Goal: Navigation & Orientation: Find specific page/section

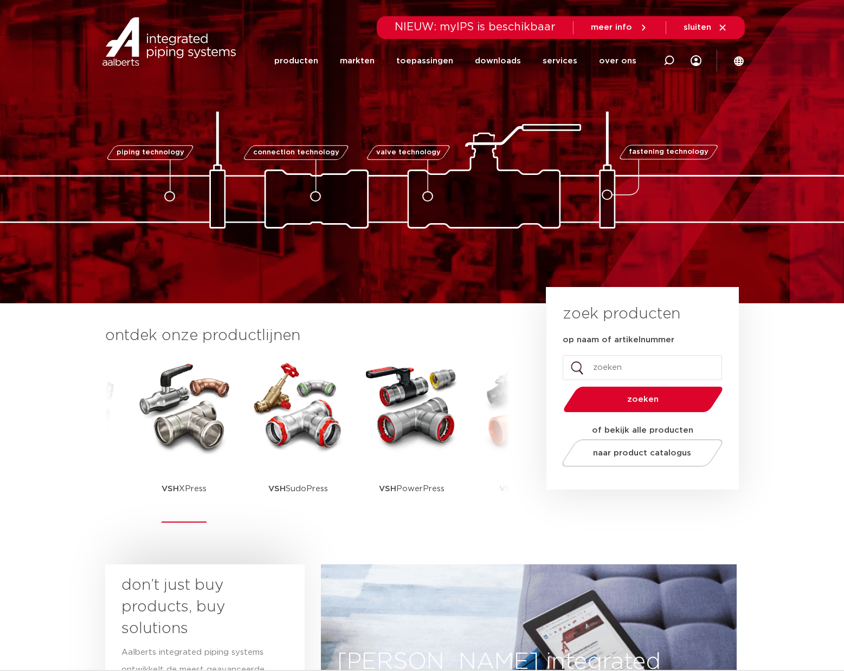
click at [177, 415] on img at bounding box center [184, 407] width 98 height 98
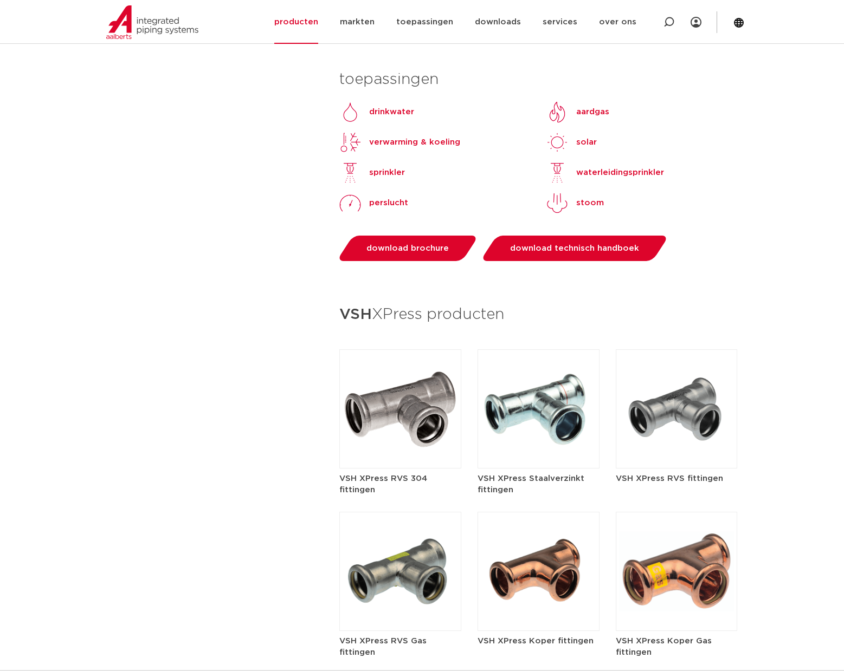
scroll to position [1094, 0]
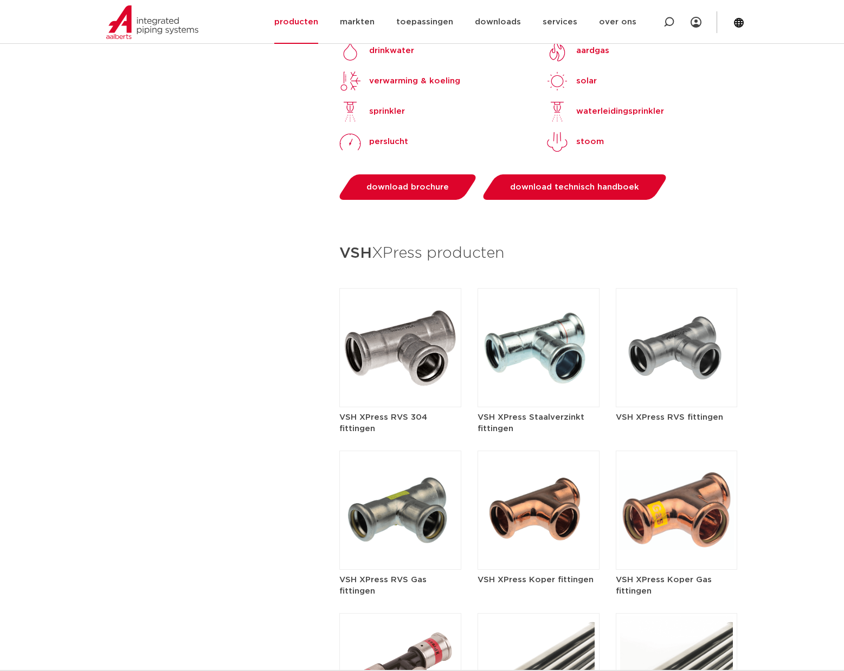
click at [403, 338] on img at bounding box center [400, 347] width 122 height 119
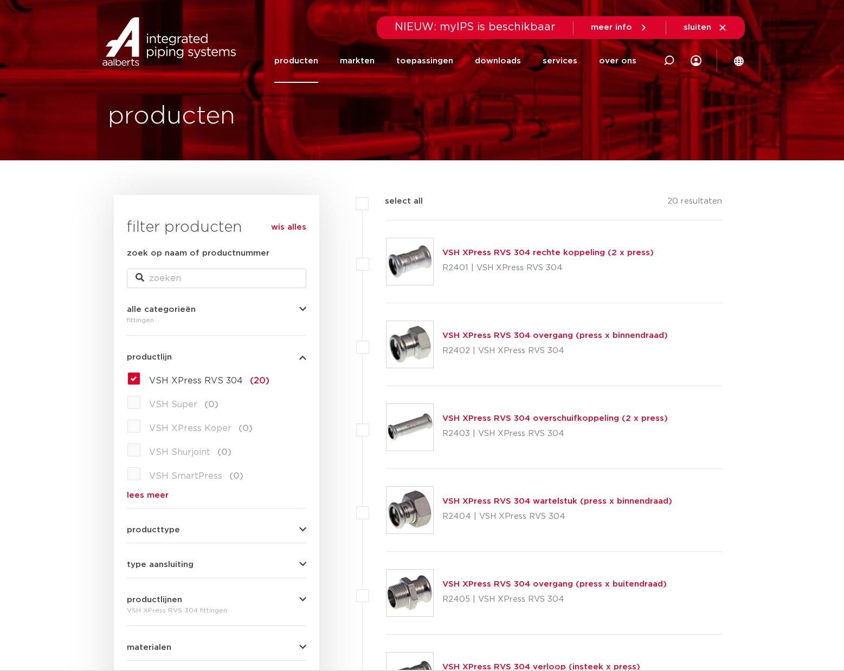
scroll to position [28, 0]
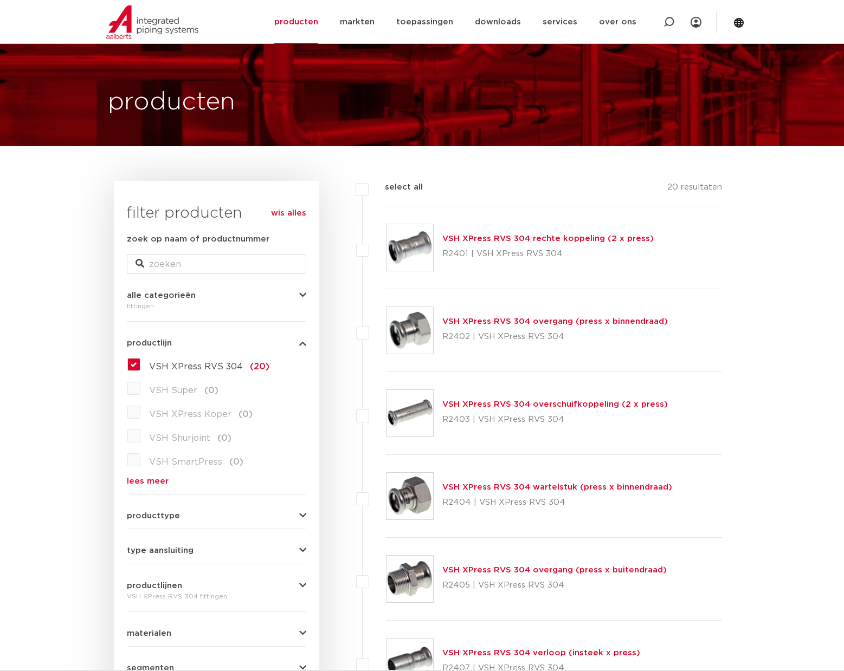
click at [418, 244] on img at bounding box center [409, 247] width 47 height 47
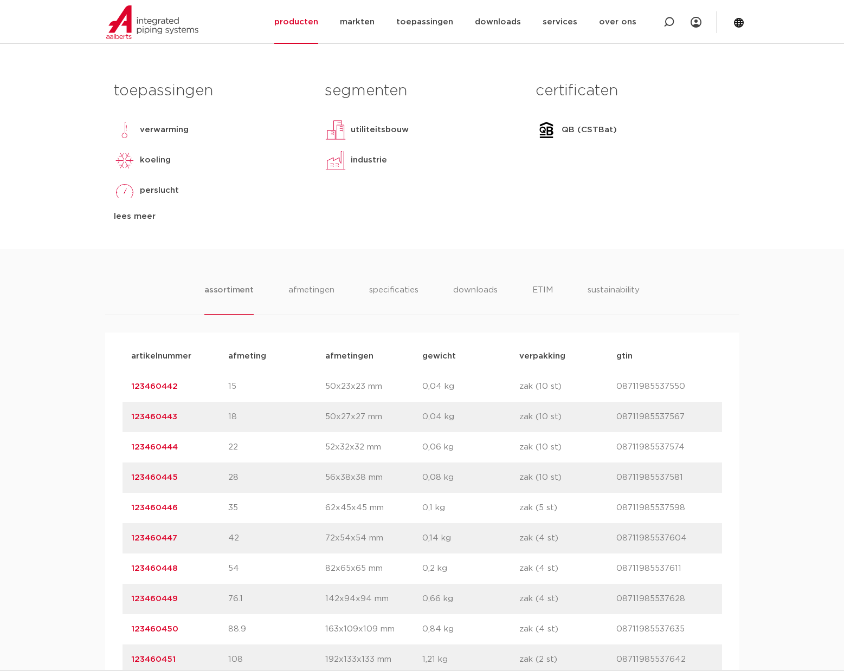
scroll to position [581, 0]
